Goal: Transaction & Acquisition: Purchase product/service

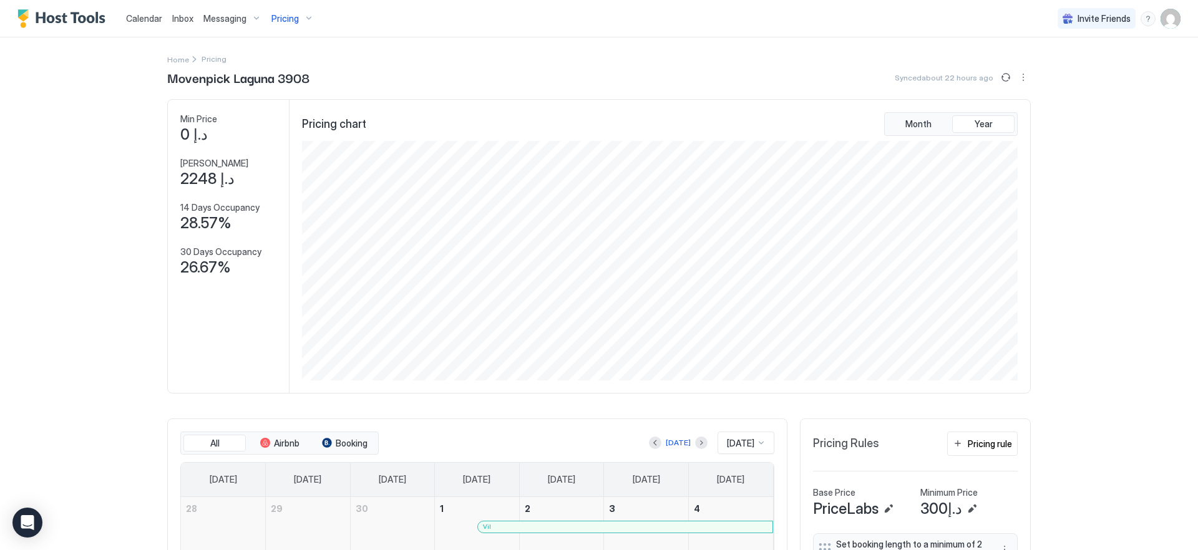
scroll to position [240, 718]
click at [292, 19] on span "Pricing" at bounding box center [284, 18] width 27 height 11
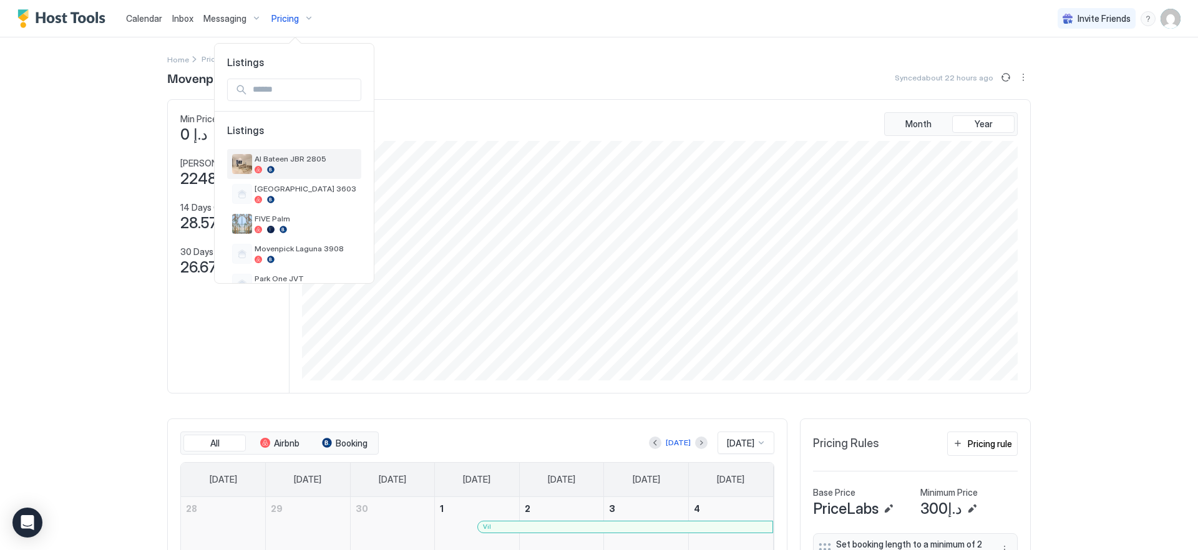
click at [291, 177] on div "Al Bateen JBR 2805" at bounding box center [294, 164] width 134 height 30
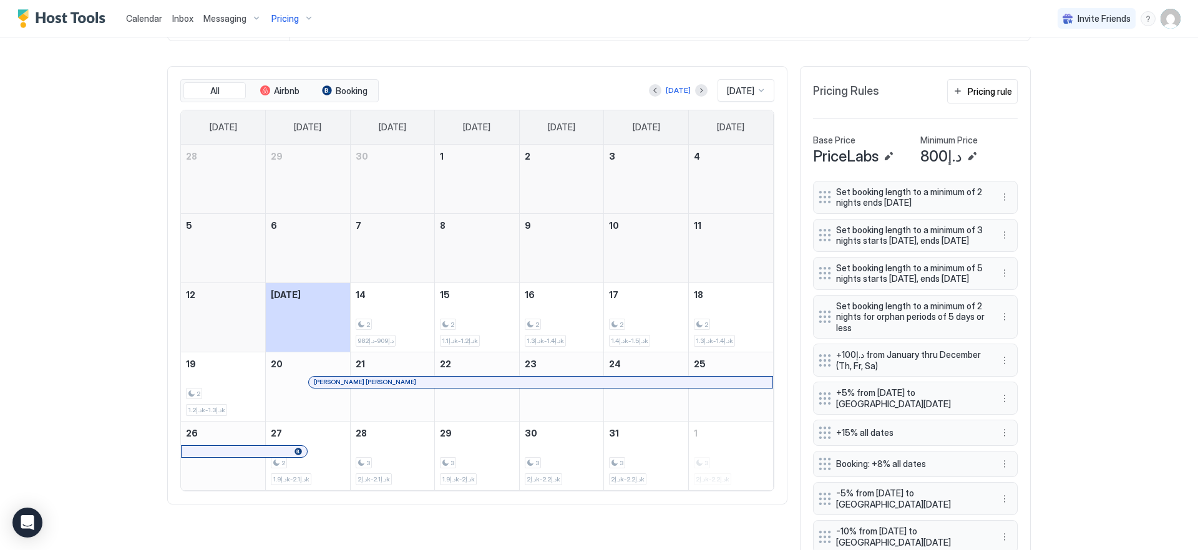
scroll to position [426, 0]
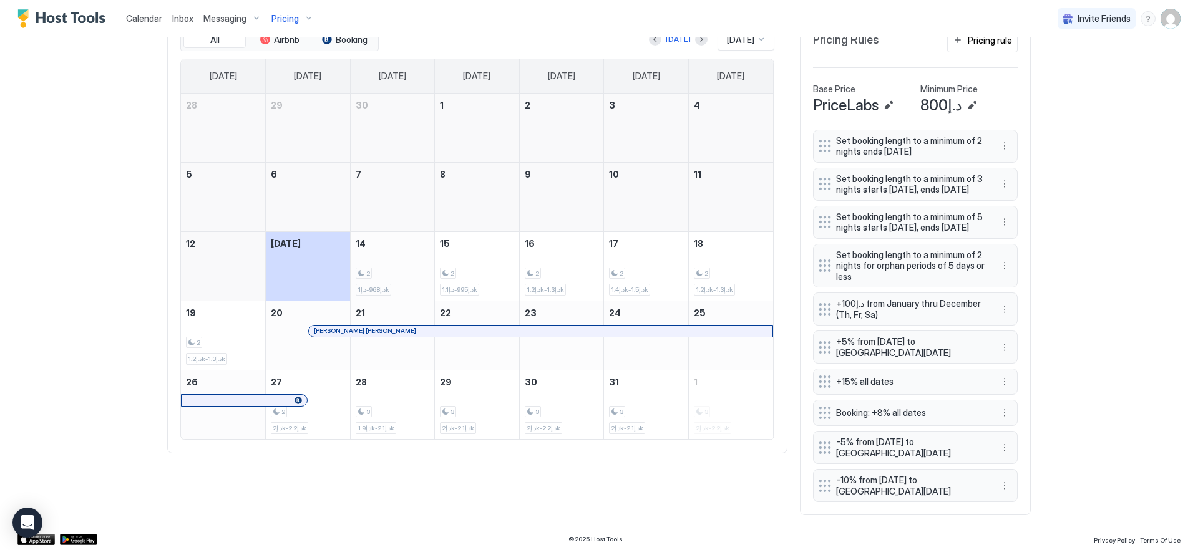
click at [394, 245] on div "2 د.إ968-د.إ1k" at bounding box center [393, 266] width 74 height 59
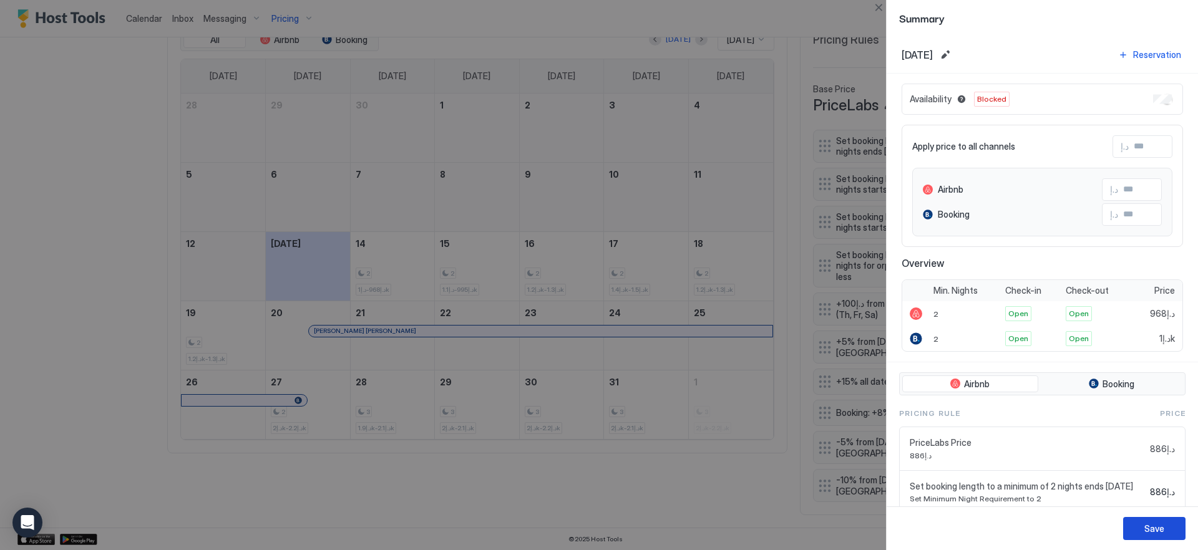
drag, startPoint x: 1141, startPoint y: 526, endPoint x: 1128, endPoint y: 524, distance: 13.2
click at [1141, 526] on button "Save" at bounding box center [1154, 528] width 62 height 23
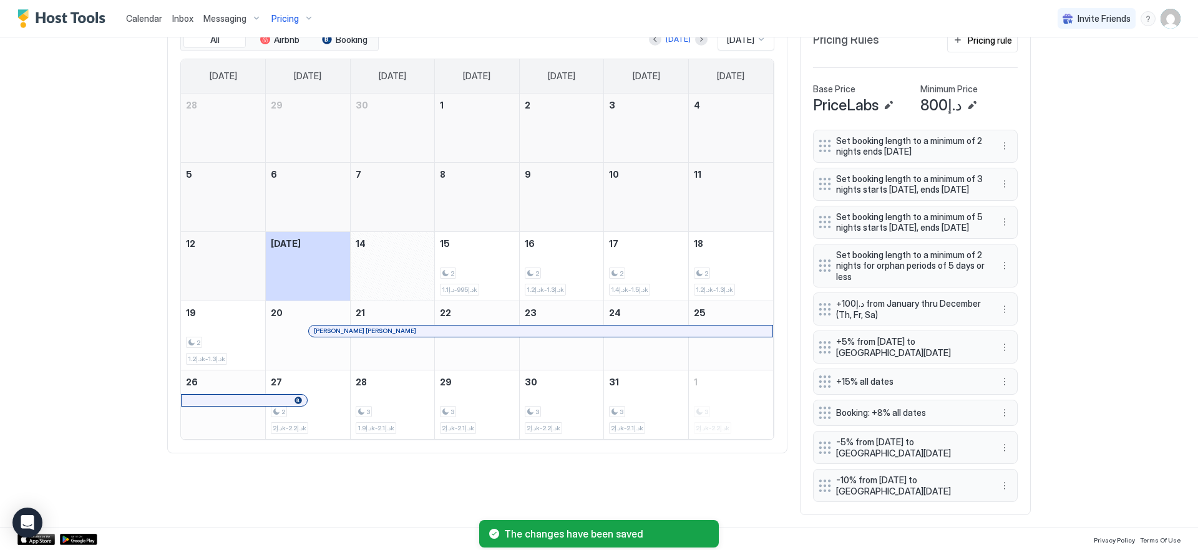
click at [116, 221] on div "Calendar Inbox Messaging Pricing Invite Friends EN Home Pricing Al Bateen JBR 2…" at bounding box center [599, 275] width 1198 height 550
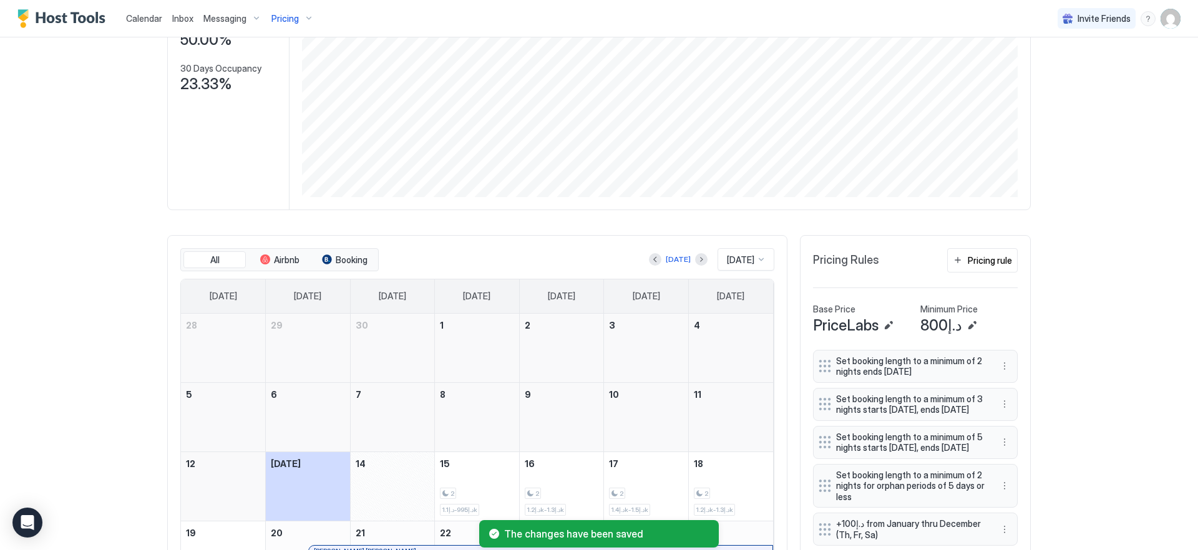
scroll to position [0, 0]
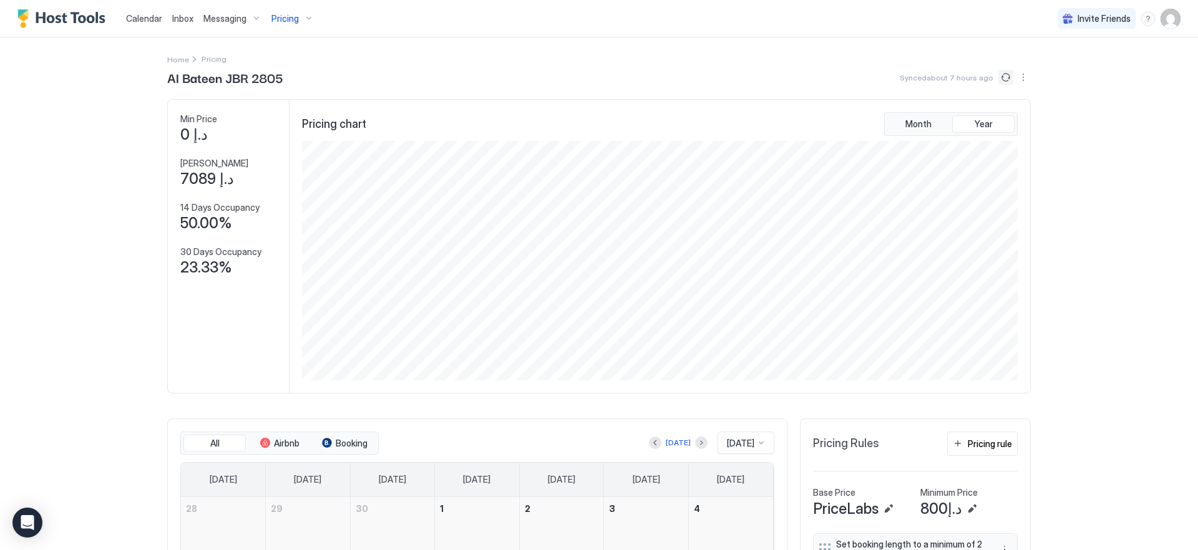
click at [1002, 77] on button "Sync prices" at bounding box center [1005, 77] width 15 height 15
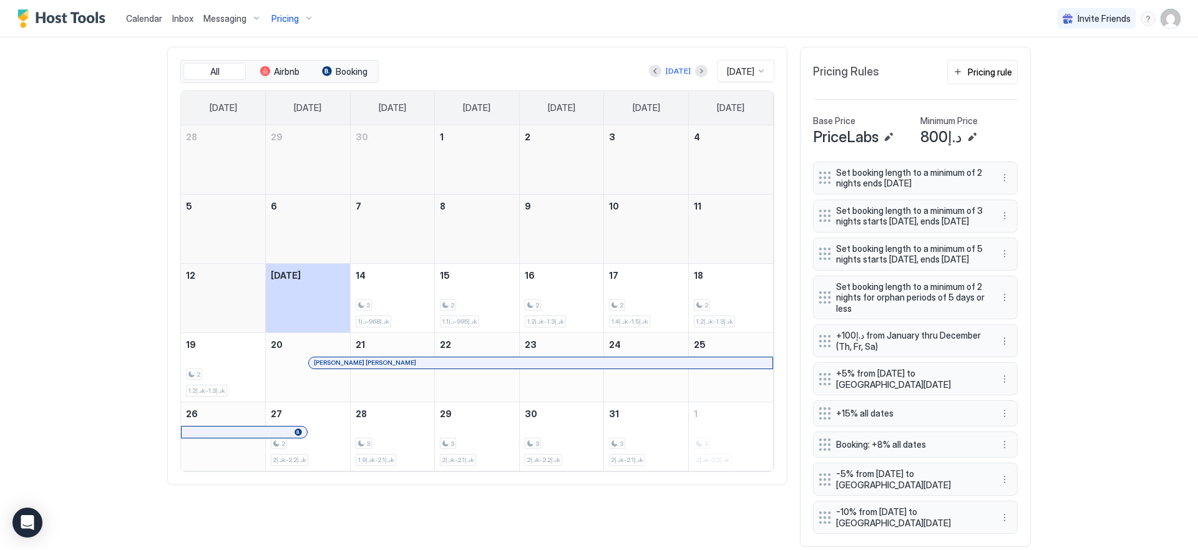
scroll to position [373, 0]
click at [351, 311] on div "October 14, 2025" at bounding box center [393, 297] width 84 height 69
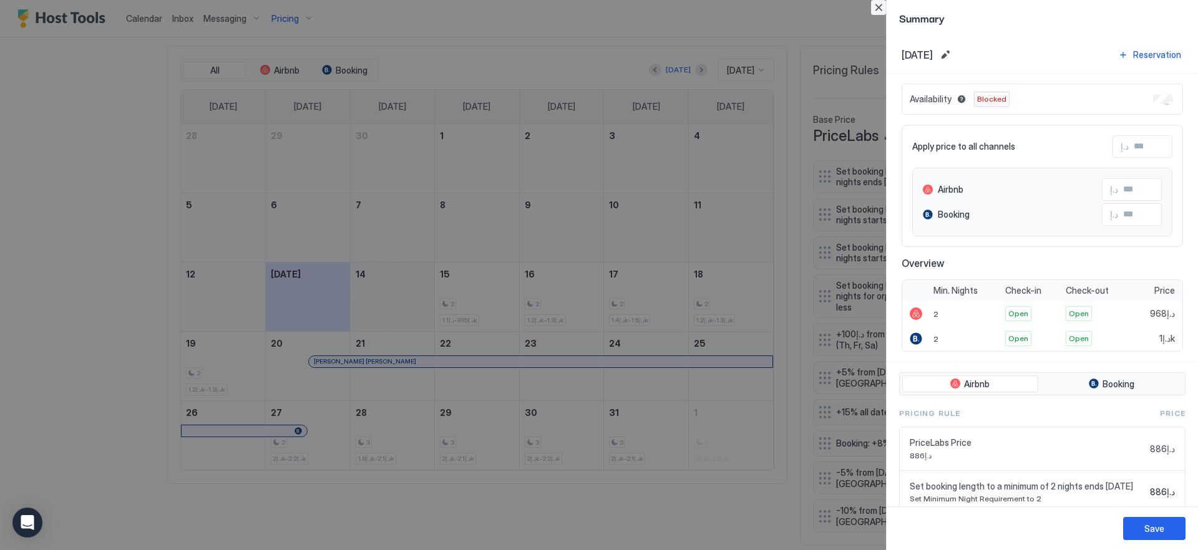
click at [874, 7] on button "Close" at bounding box center [878, 7] width 15 height 15
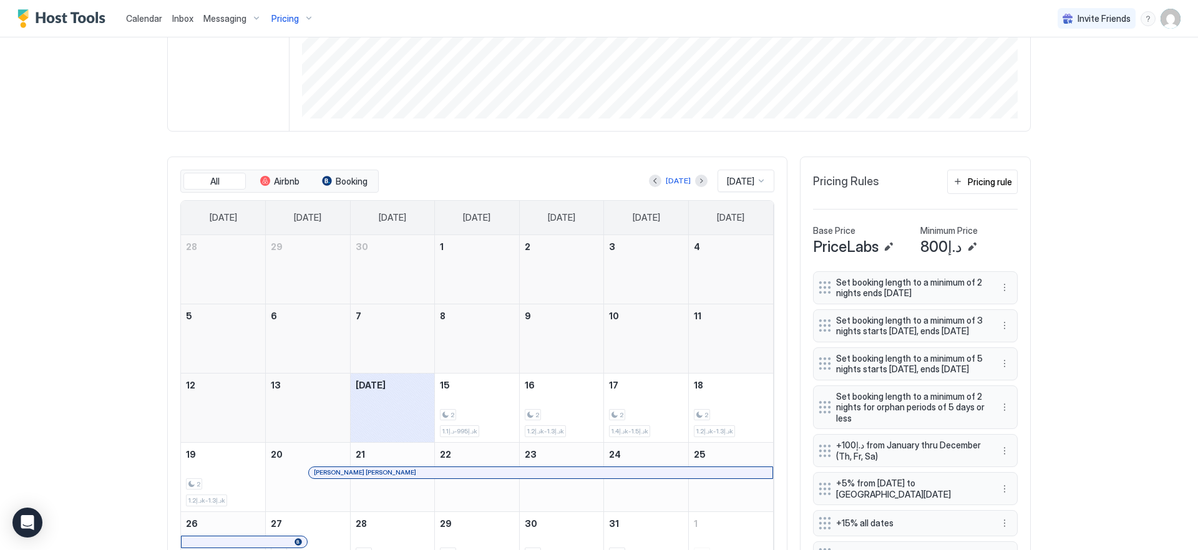
scroll to position [275, 0]
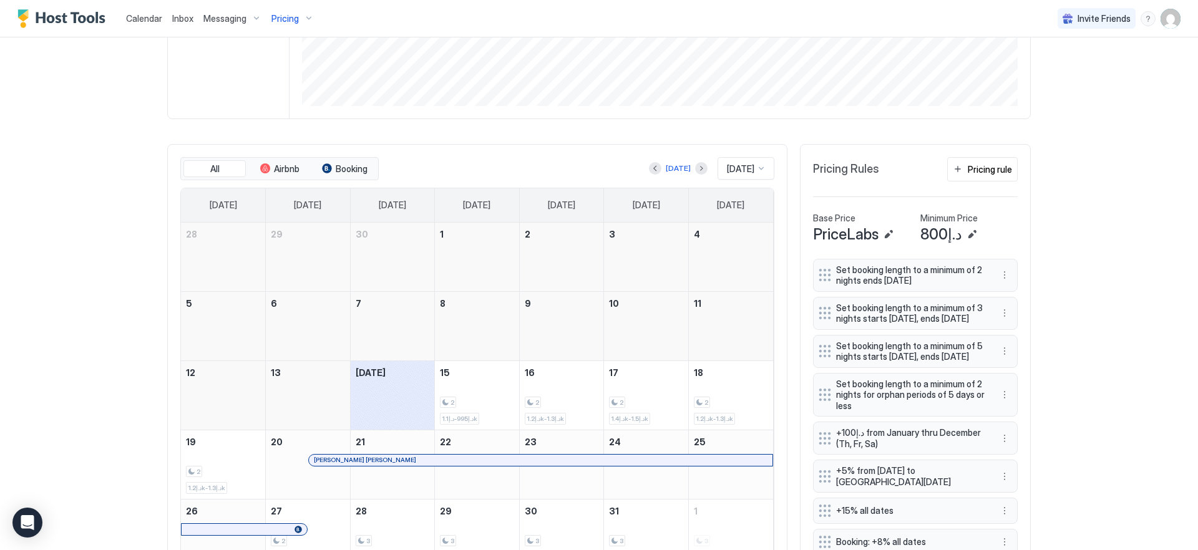
click at [367, 392] on div "October 14, 2025" at bounding box center [393, 395] width 84 height 69
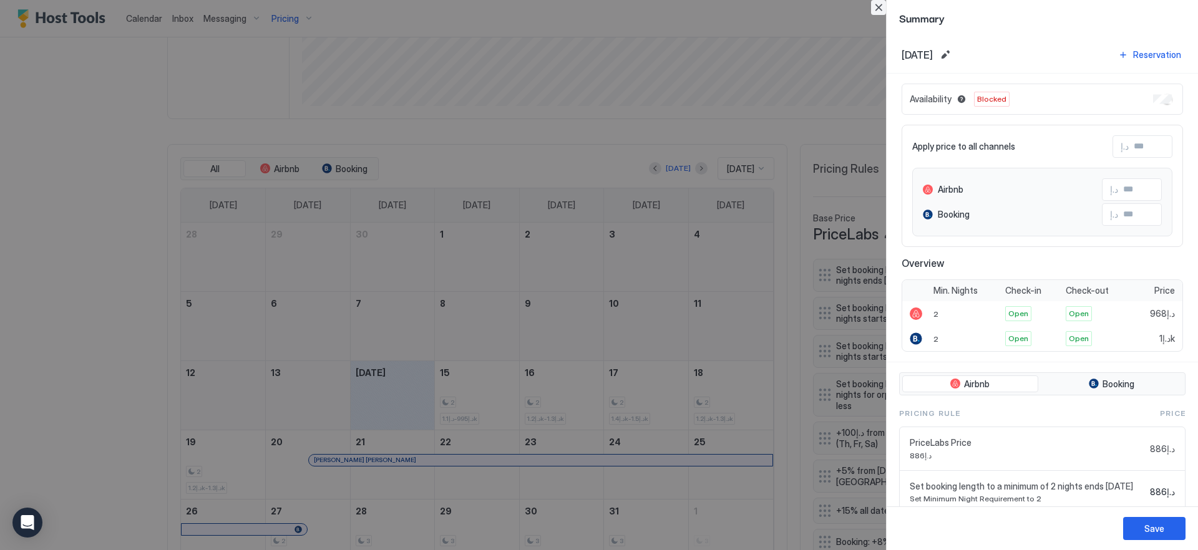
drag, startPoint x: 882, startPoint y: 10, endPoint x: 853, endPoint y: 1, distance: 30.6
click at [882, 9] on button "Close" at bounding box center [878, 7] width 15 height 15
